Goal: Obtain resource: Download file/media

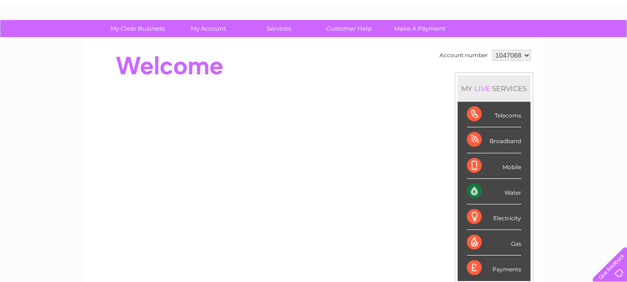
scroll to position [56, 0]
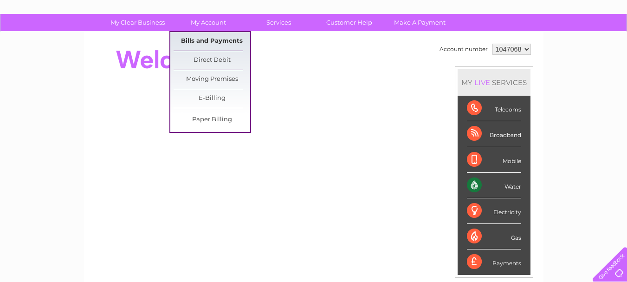
click at [232, 39] on link "Bills and Payments" at bounding box center [212, 41] width 77 height 19
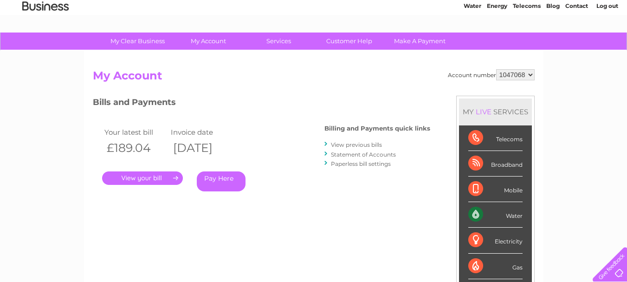
scroll to position [56, 0]
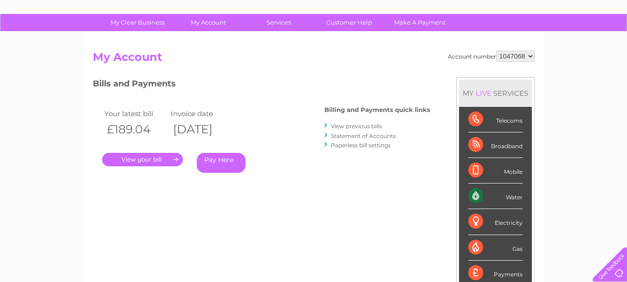
click at [162, 158] on link "." at bounding box center [142, 159] width 81 height 13
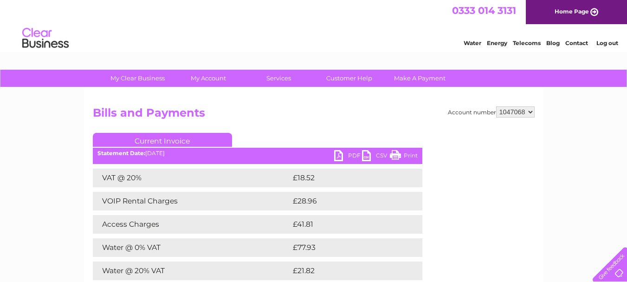
click at [354, 157] on link "PDF" at bounding box center [348, 156] width 28 height 13
click at [403, 156] on link "Print" at bounding box center [404, 156] width 28 height 13
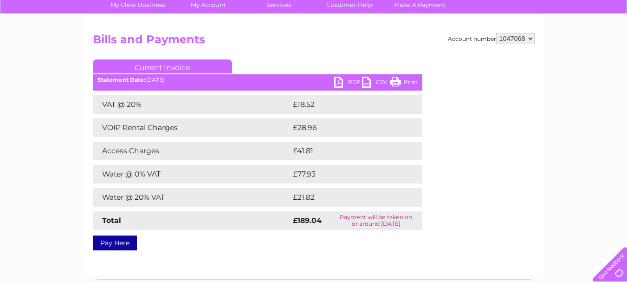
scroll to position [74, 0]
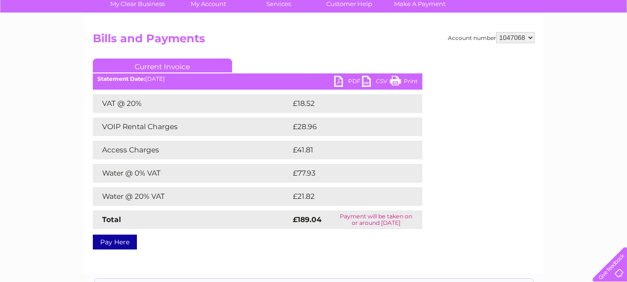
click at [352, 81] on link "PDF" at bounding box center [348, 82] width 28 height 13
